Goal: Find specific page/section

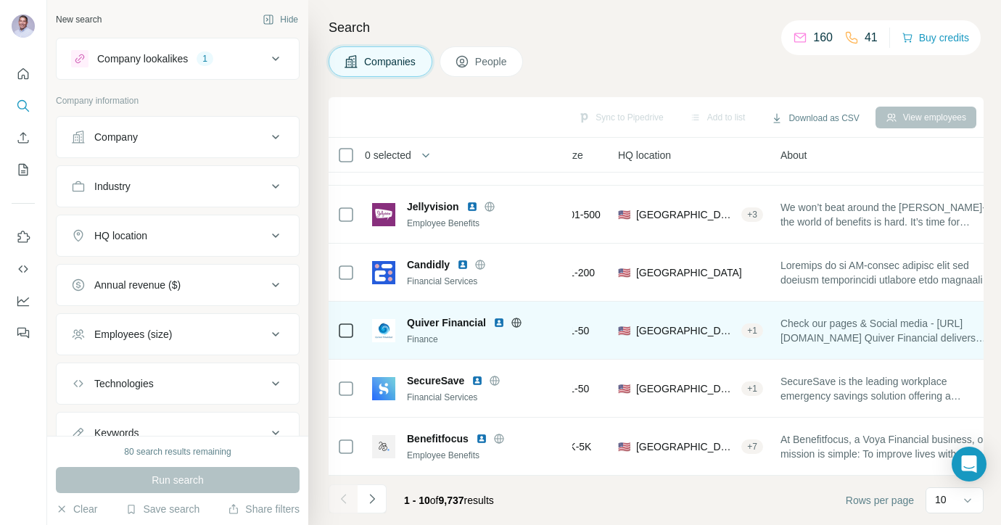
scroll to position [277, 148]
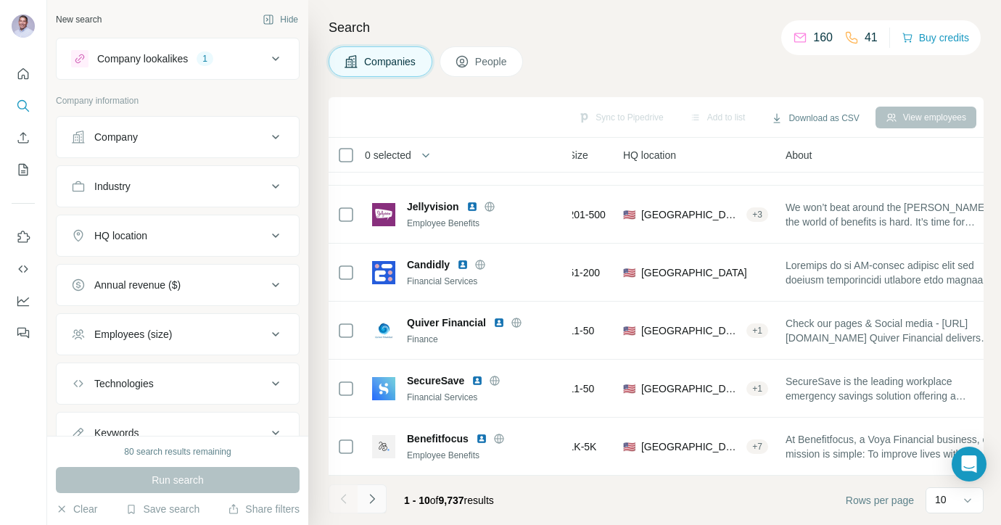
click at [373, 499] on icon "Navigate to next page" at bounding box center [371, 498] width 5 height 9
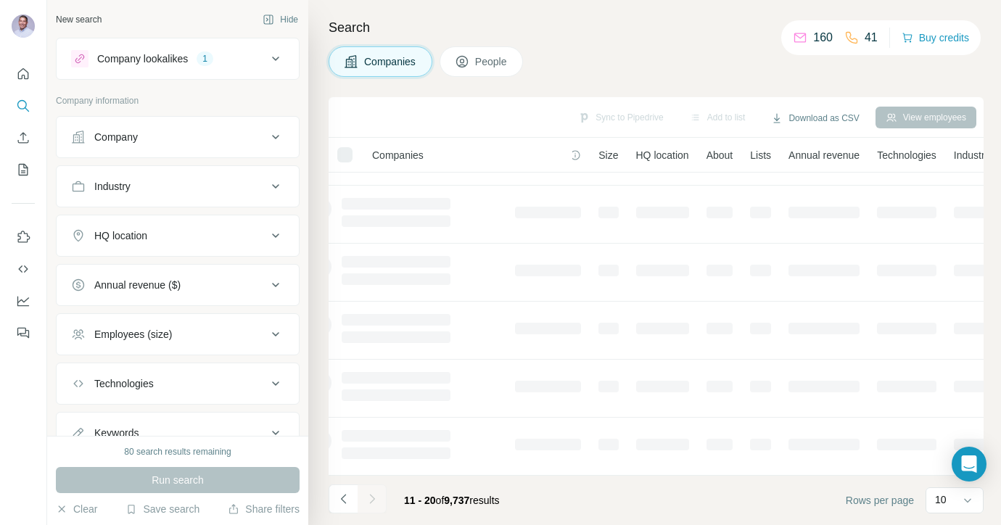
scroll to position [277, 0]
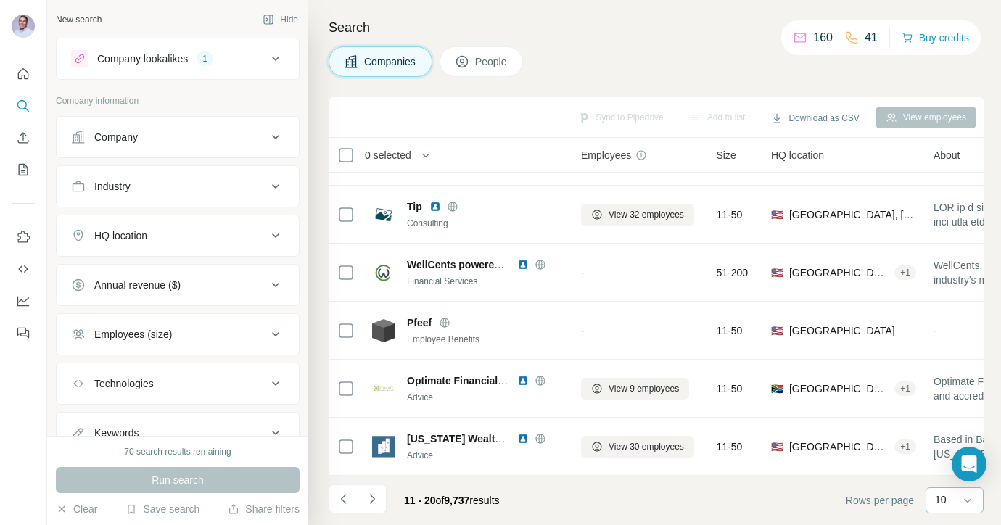
click at [947, 499] on div "10" at bounding box center [953, 500] width 36 height 15
click at [941, 419] on p "40" at bounding box center [944, 416] width 12 height 15
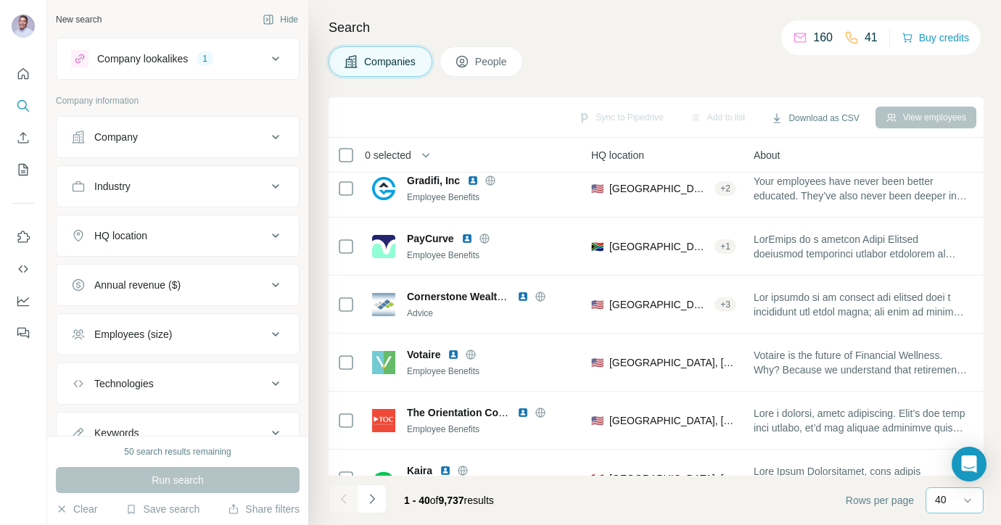
scroll to position [1408, 180]
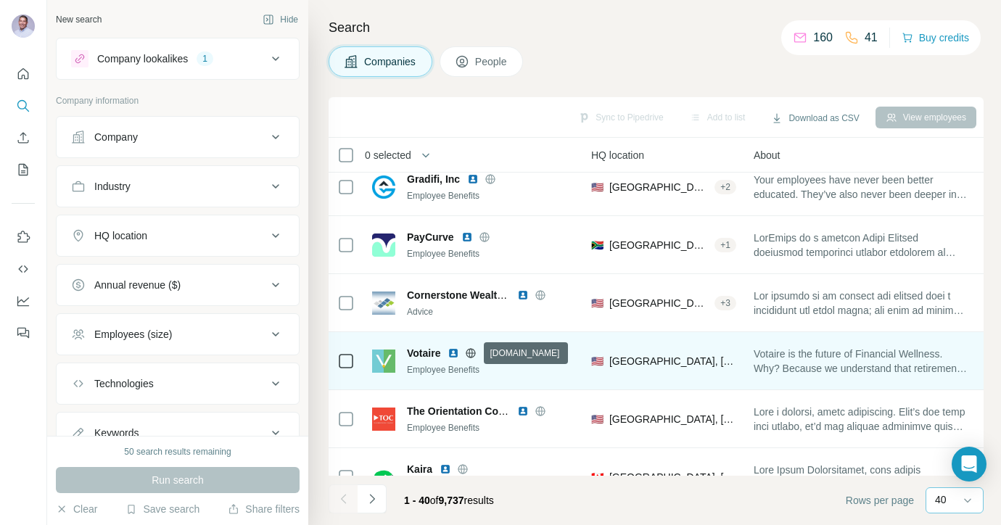
click at [471, 356] on icon at bounding box center [471, 352] width 4 height 9
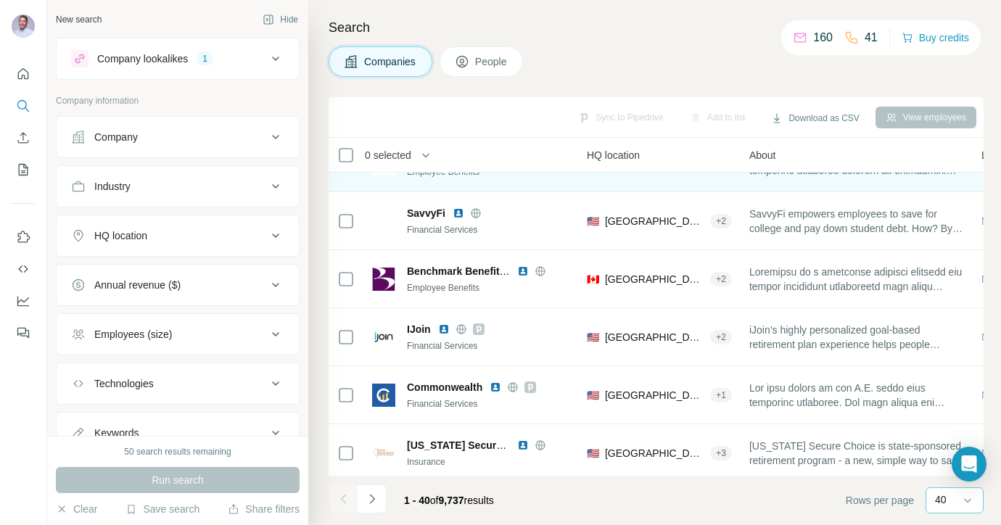
scroll to position [2019, 184]
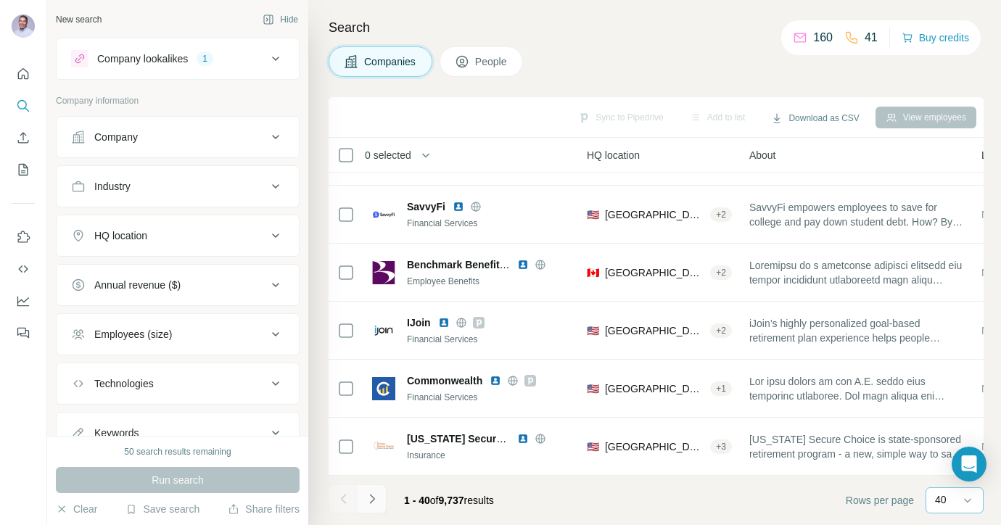
click at [373, 503] on icon "Navigate to next page" at bounding box center [372, 499] width 15 height 15
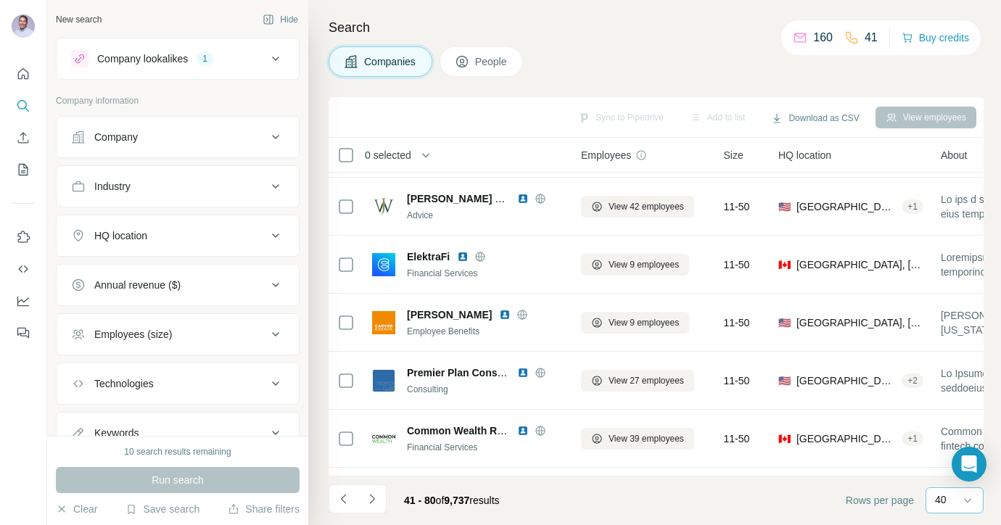
scroll to position [0, 0]
